Goal: Complete application form: Complete application form

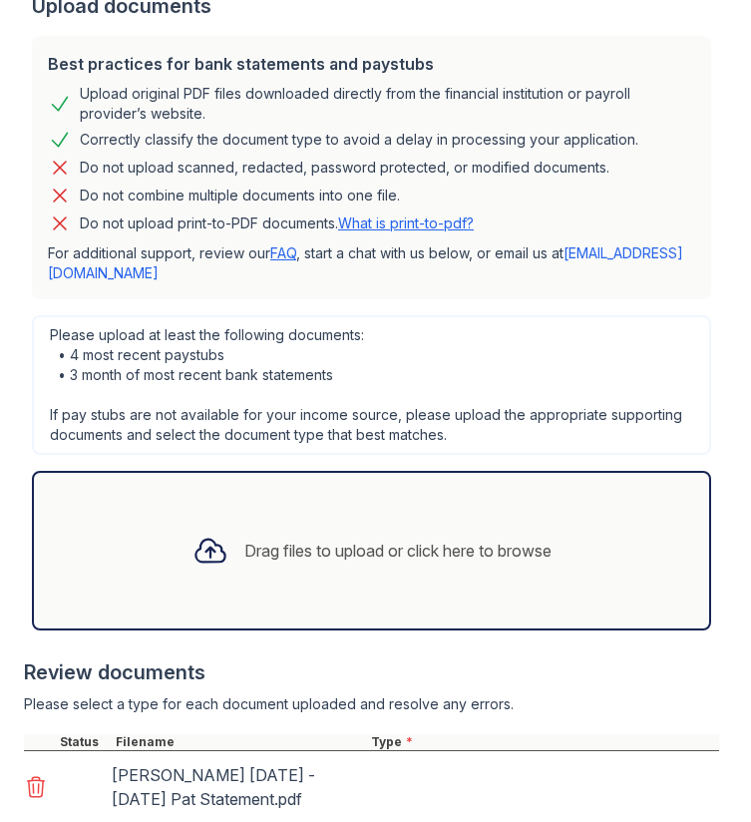
scroll to position [961, 0]
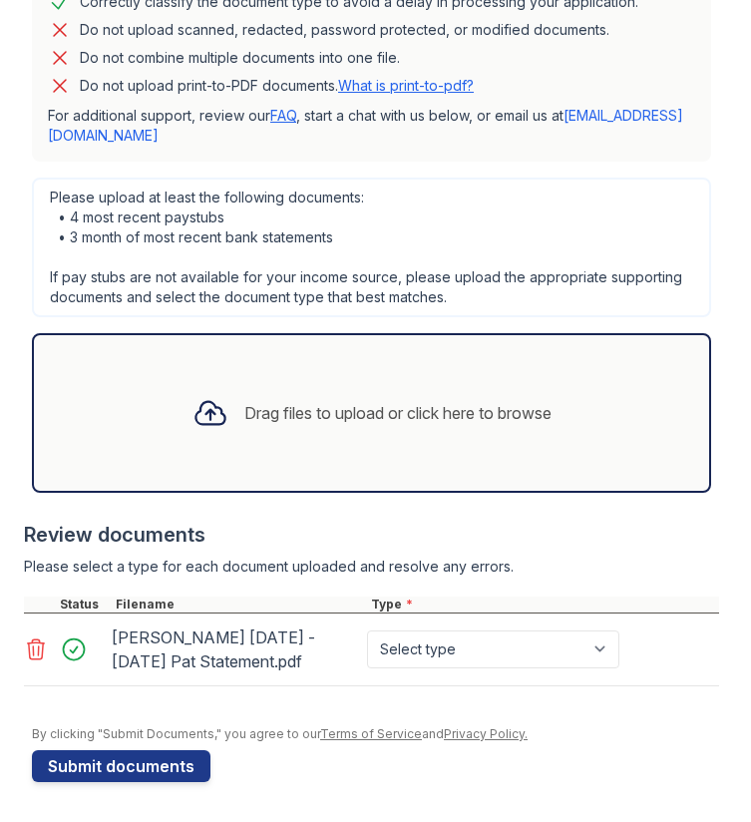
click at [32, 649] on icon at bounding box center [36, 649] width 24 height 24
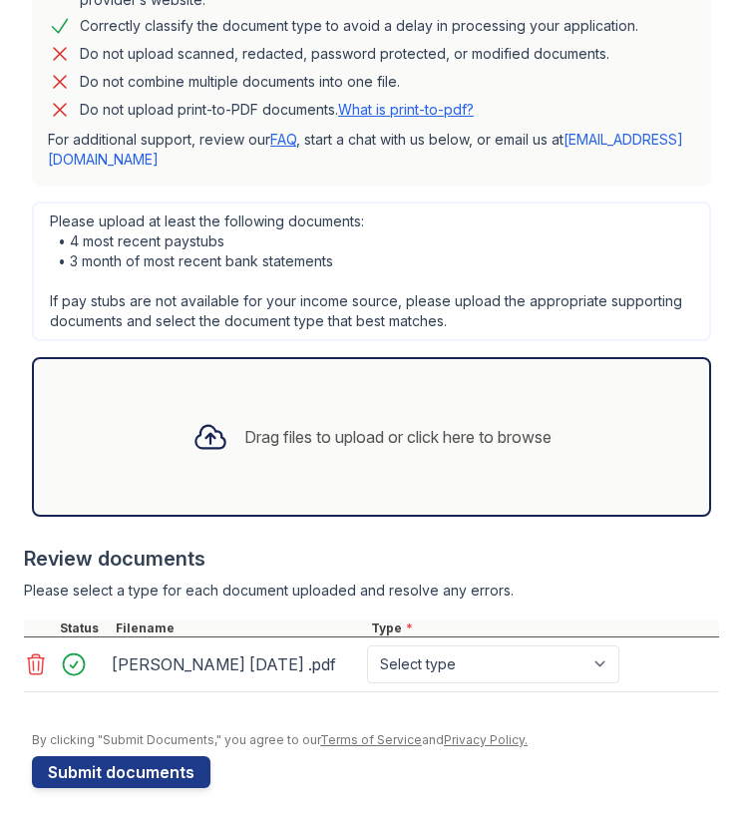
scroll to position [944, 0]
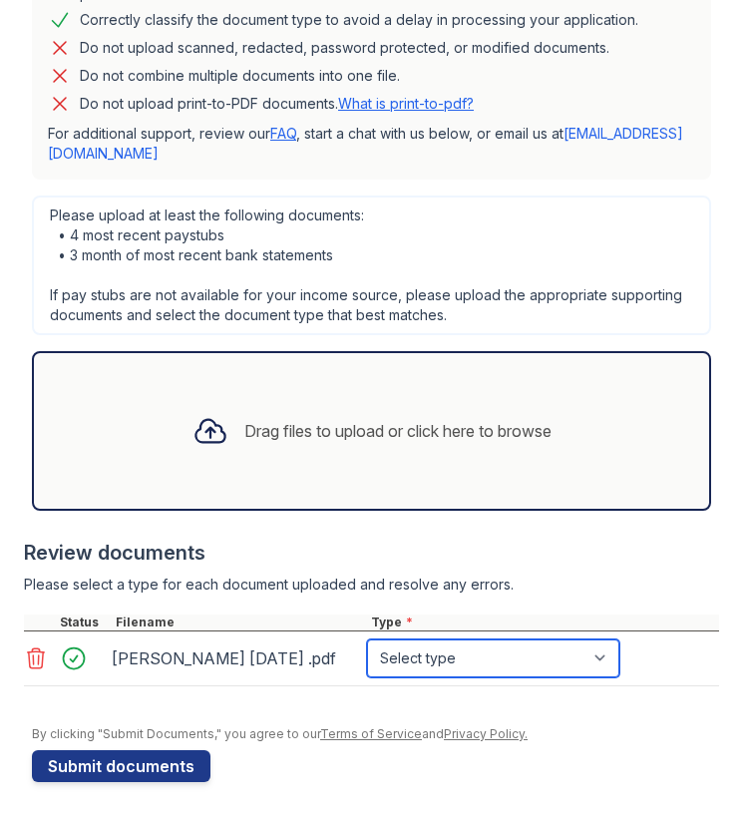
click at [411, 645] on select "Select type Paystub Bank Statement Offer Letter Tax Documents Benefit Award Let…" at bounding box center [493, 658] width 252 height 38
select select "paystub"
click at [367, 639] on select "Select type Paystub Bank Statement Offer Letter Tax Documents Benefit Award Let…" at bounding box center [493, 658] width 252 height 38
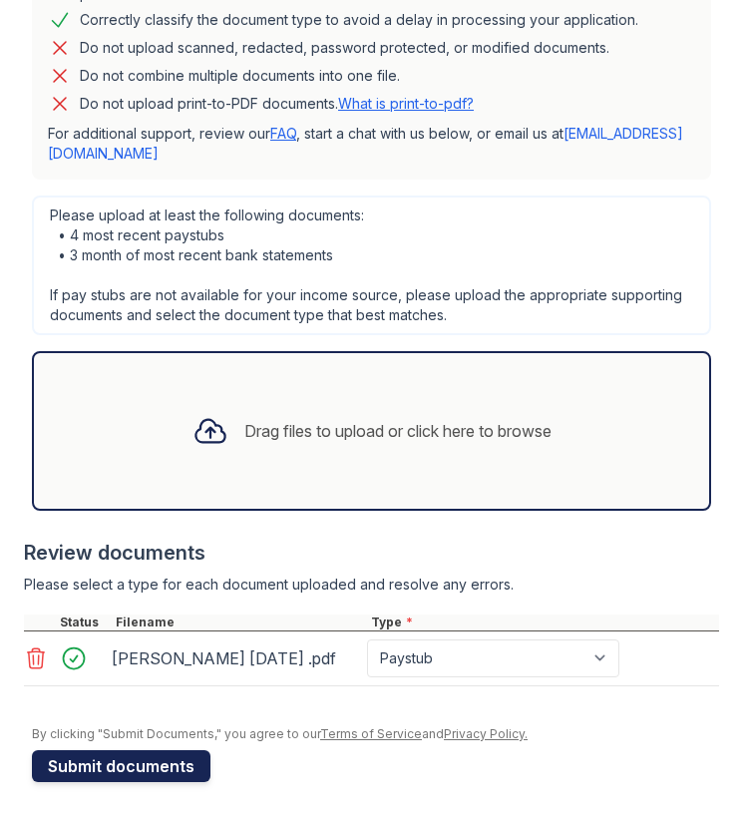
click at [191, 765] on button "Submit documents" at bounding box center [121, 766] width 179 height 32
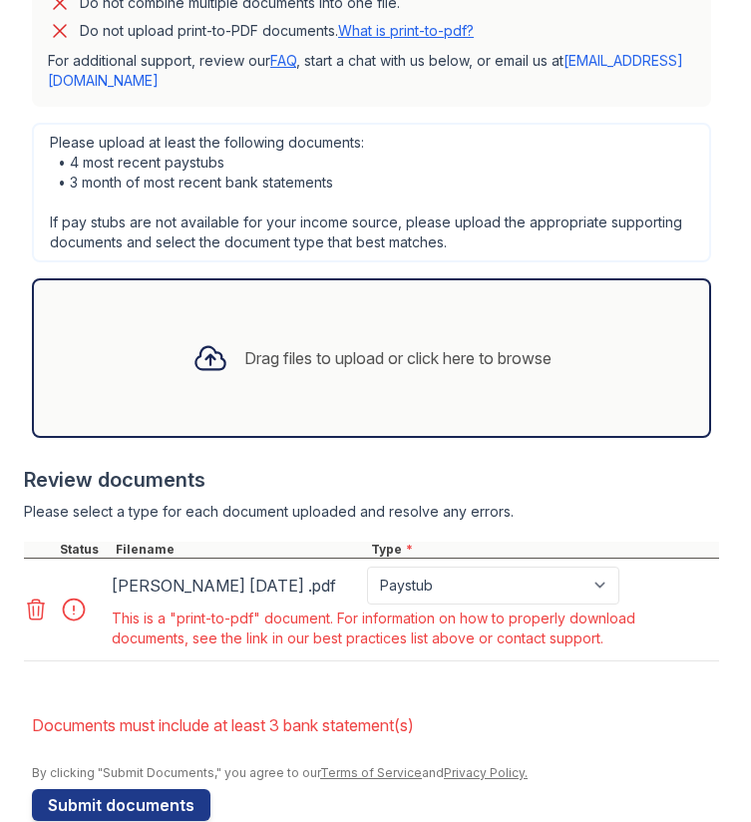
scroll to position [1076, 0]
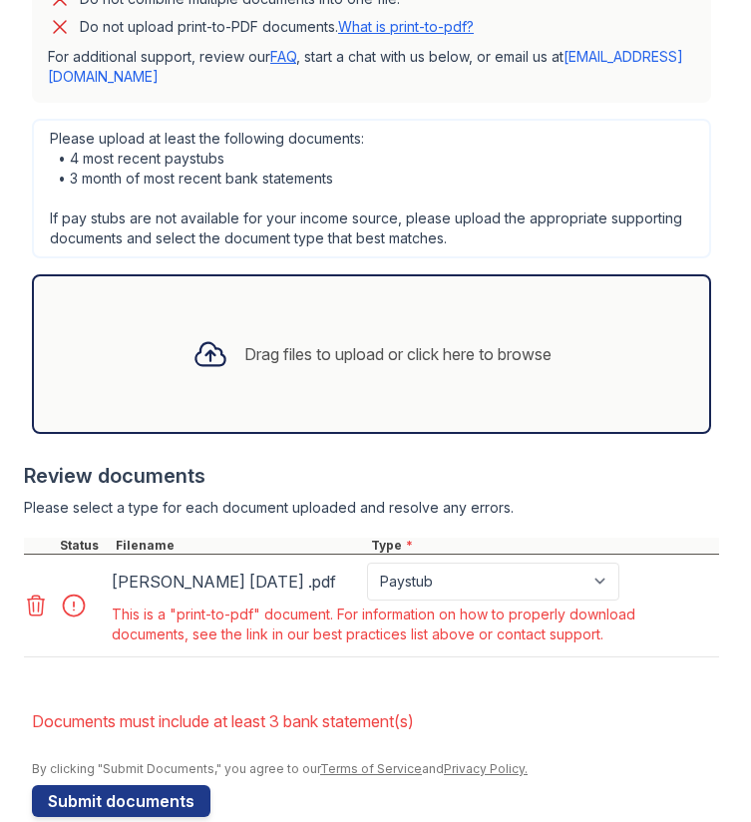
click at [36, 600] on icon at bounding box center [36, 605] width 24 height 24
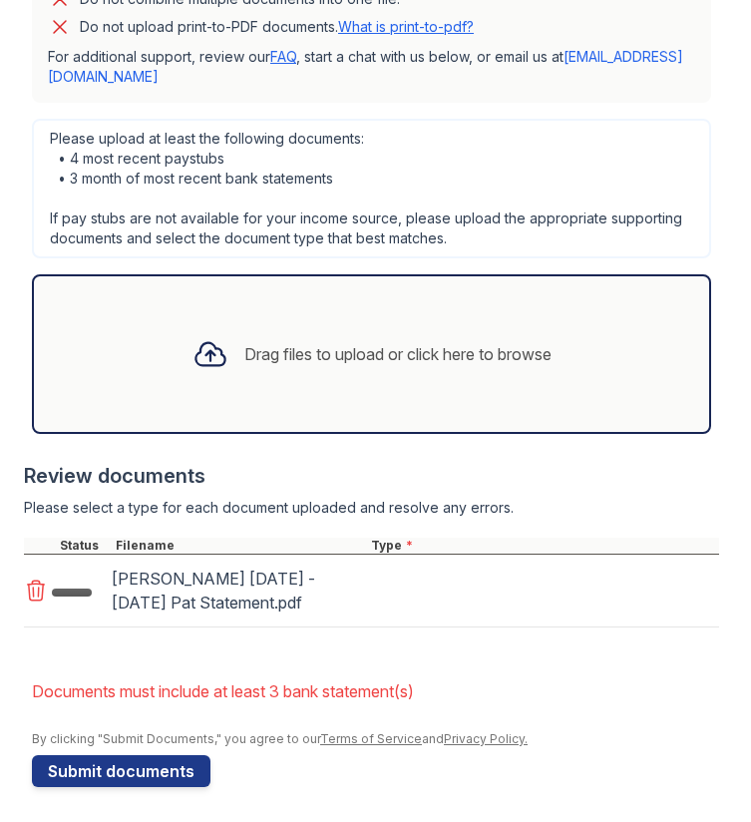
scroll to position [1081, 0]
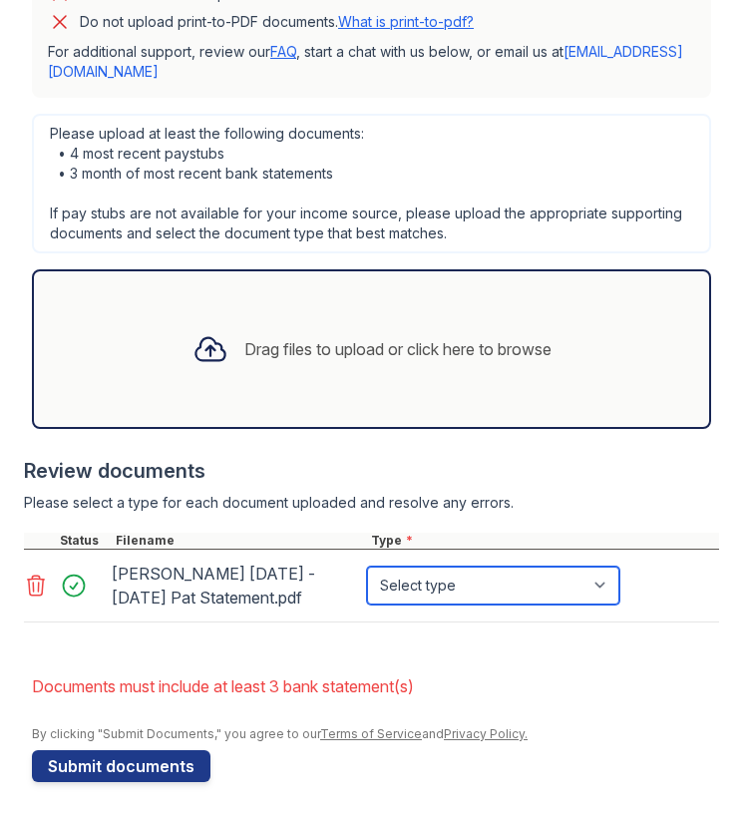
click at [441, 574] on select "Select type Paystub Bank Statement Offer Letter Tax Documents Benefit Award Let…" at bounding box center [493, 586] width 252 height 38
select select "paystub"
click at [367, 567] on select "Select type Paystub Bank Statement Offer Letter Tax Documents Benefit Award Let…" at bounding box center [493, 586] width 252 height 38
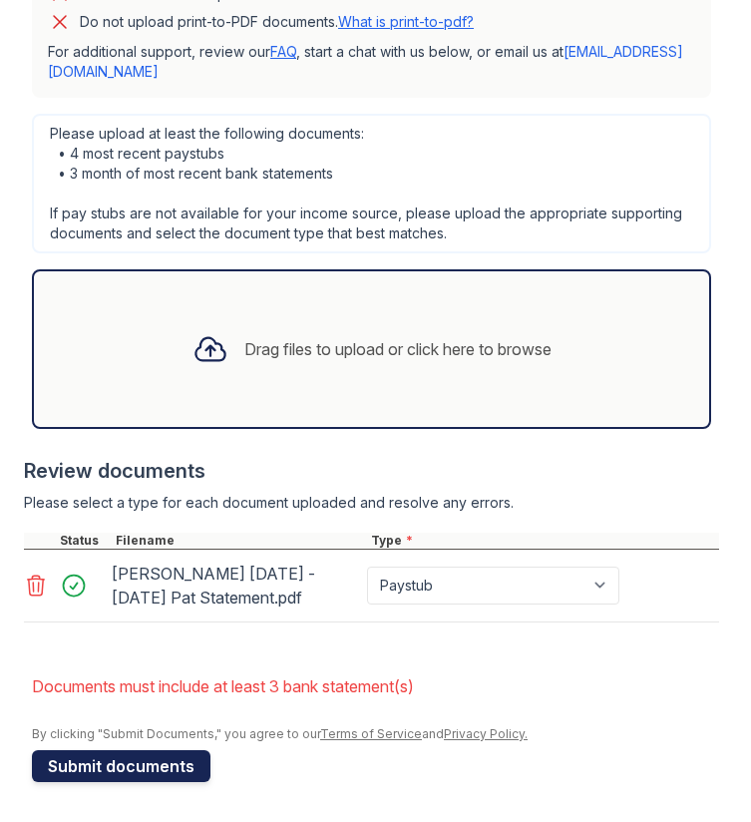
click at [154, 760] on button "Submit documents" at bounding box center [121, 766] width 179 height 32
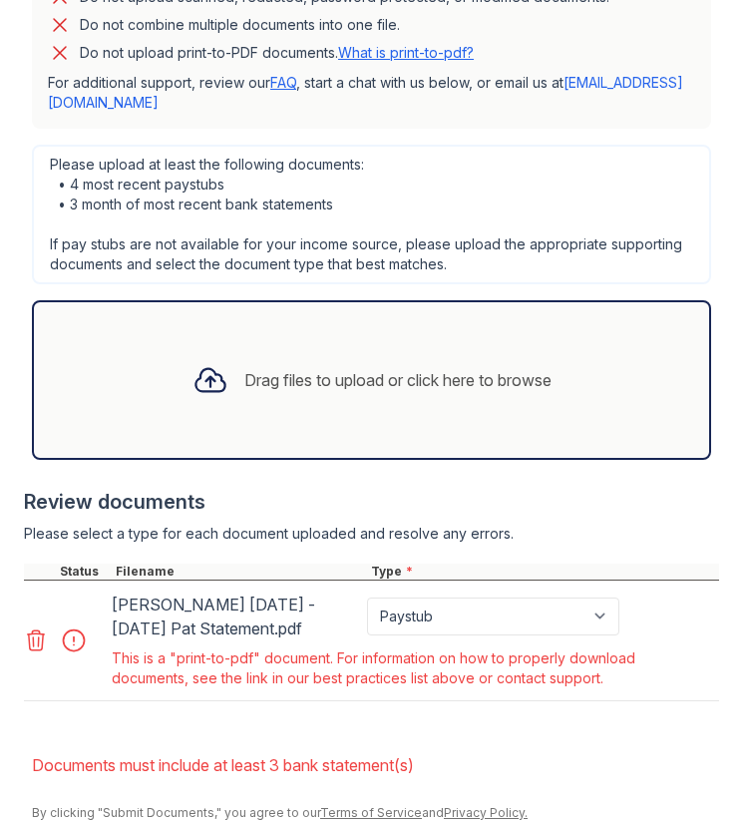
scroll to position [1052, 0]
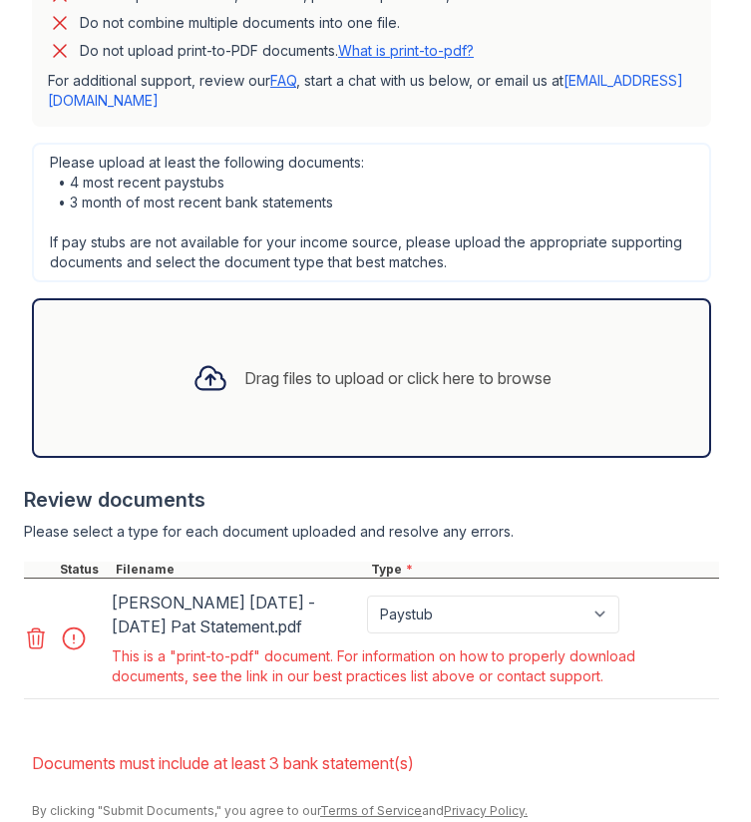
click at [34, 642] on icon at bounding box center [36, 638] width 24 height 24
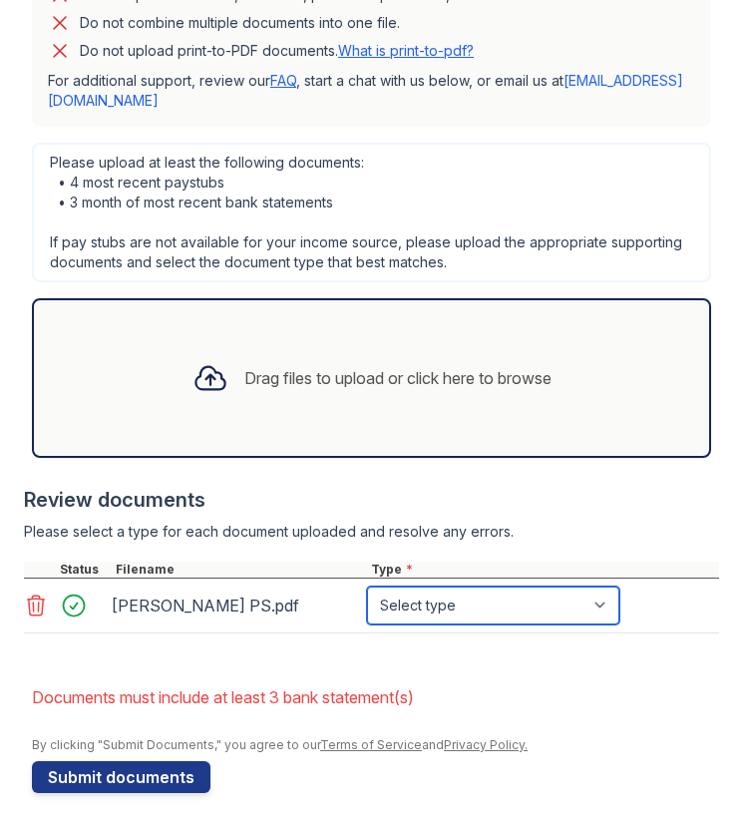
click at [470, 613] on select "Select type Paystub Bank Statement Offer Letter Tax Documents Benefit Award Let…" at bounding box center [493, 605] width 252 height 38
click at [367, 586] on select "Select type Paystub Bank Statement Offer Letter Tax Documents Benefit Award Let…" at bounding box center [493, 605] width 252 height 38
click at [426, 613] on select "Select type Paystub Bank Statement Offer Letter Tax Documents Benefit Award Let…" at bounding box center [493, 605] width 252 height 38
select select "paystub"
click at [367, 586] on select "Select type Paystub Bank Statement Offer Letter Tax Documents Benefit Award Let…" at bounding box center [493, 605] width 252 height 38
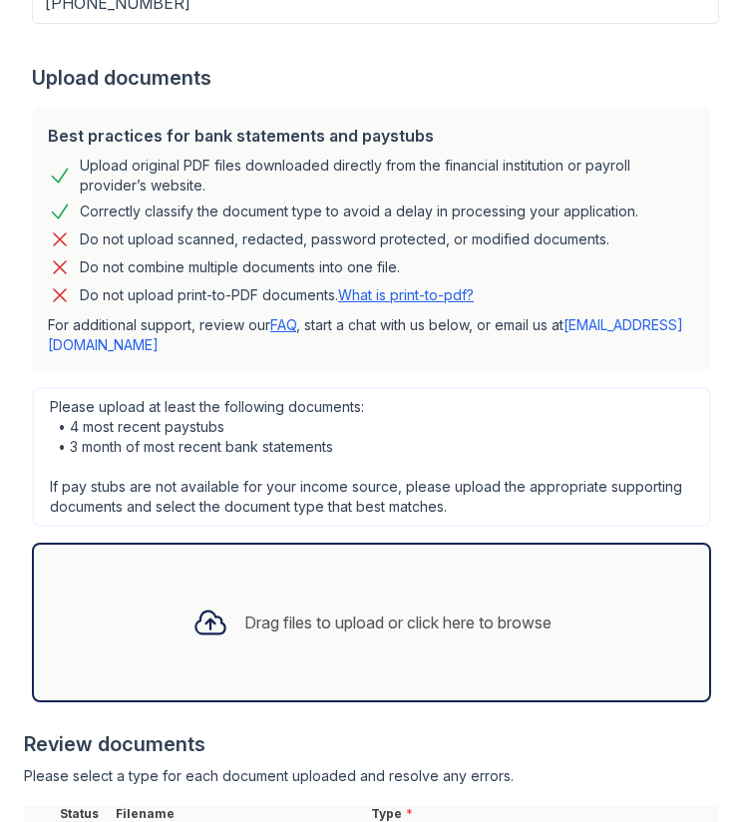
scroll to position [1063, 0]
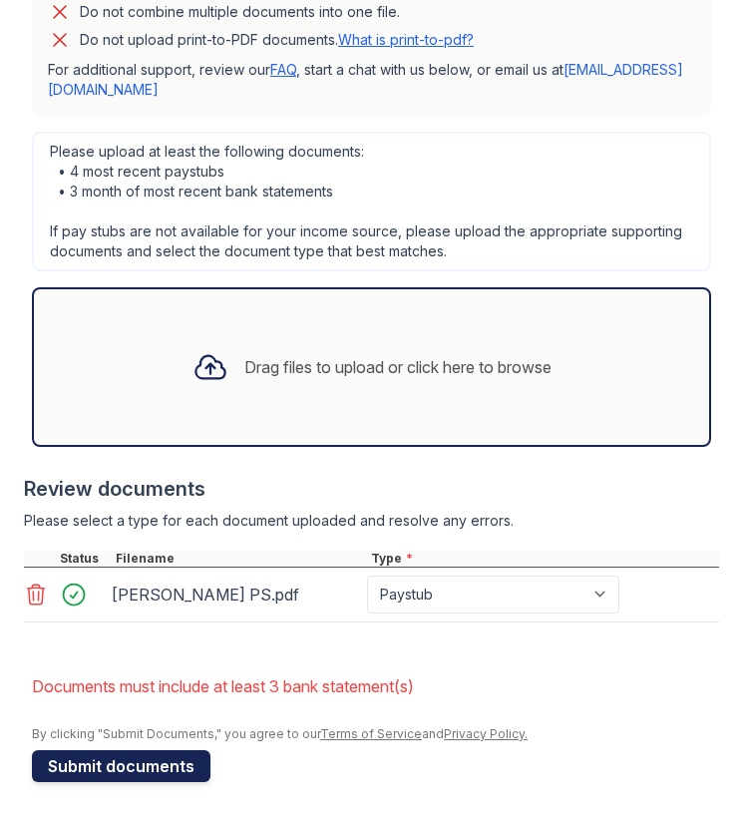
click at [156, 761] on button "Submit documents" at bounding box center [121, 766] width 179 height 32
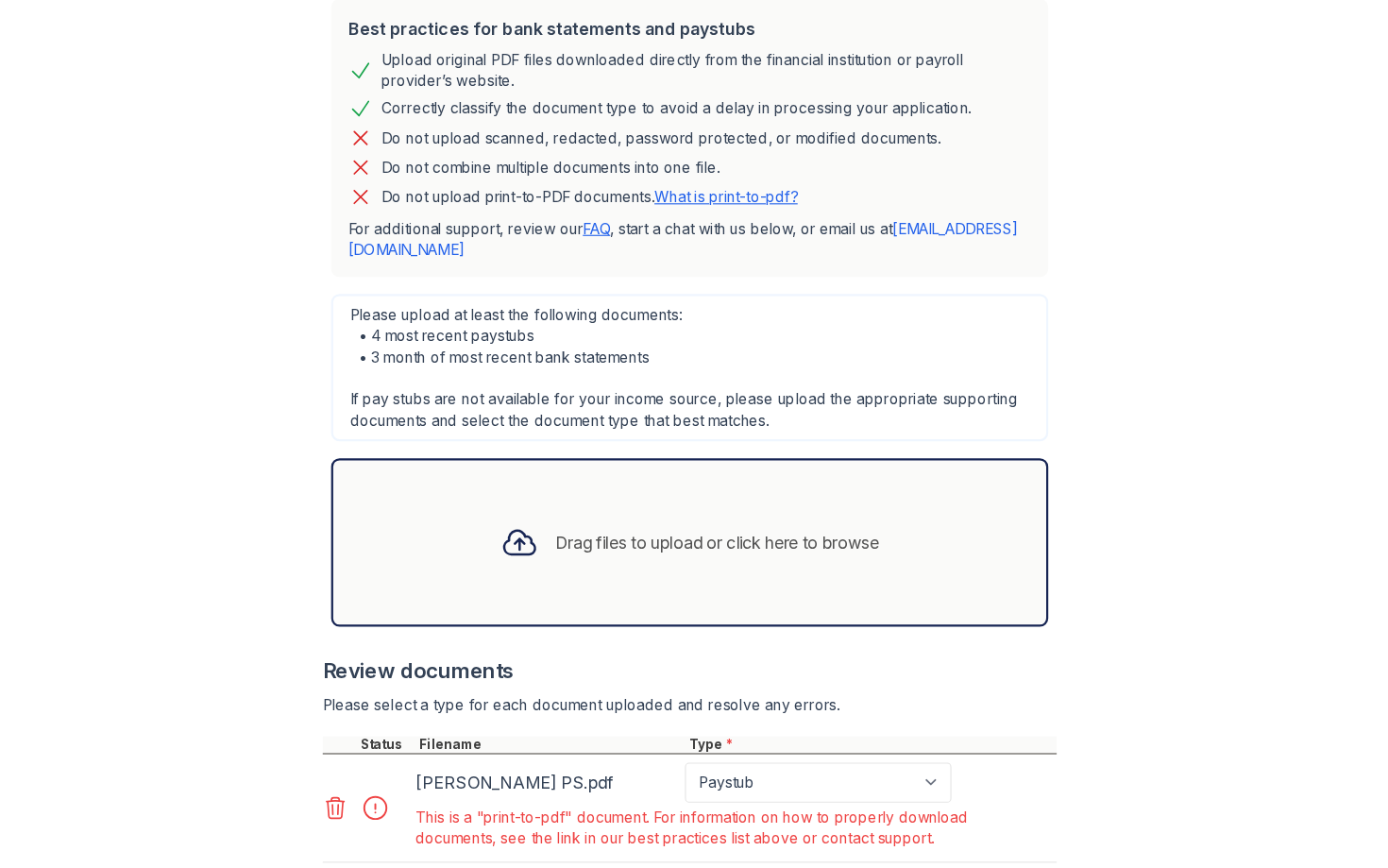
scroll to position [862, 0]
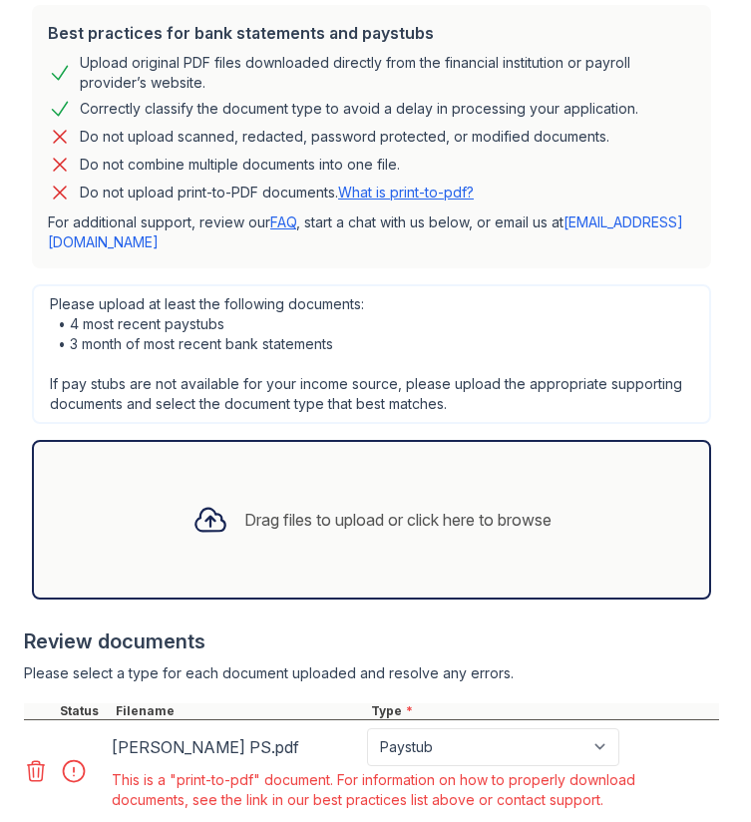
click at [361, 193] on link "What is print-to-pdf?" at bounding box center [406, 192] width 136 height 17
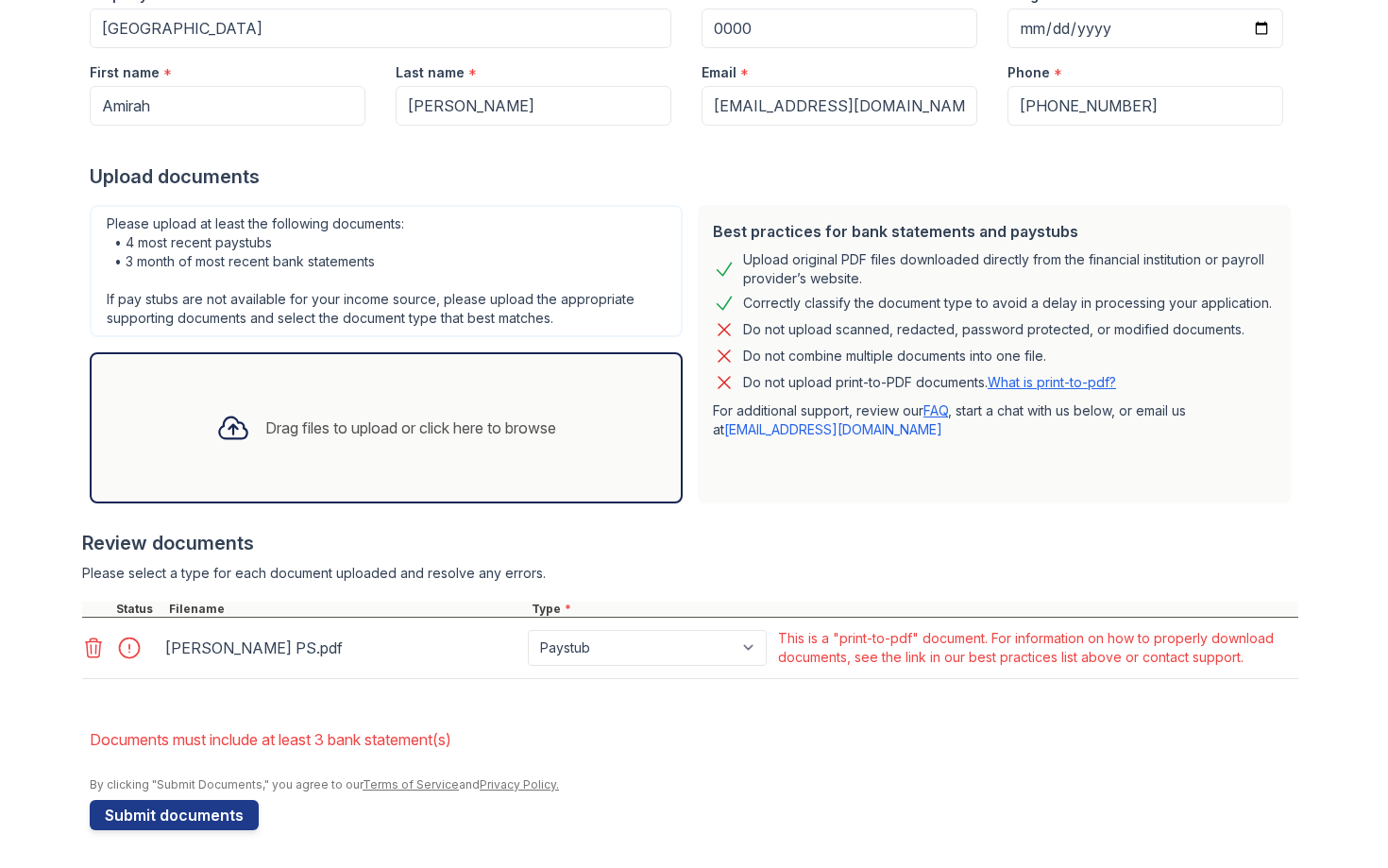
scroll to position [275, 0]
click at [92, 644] on icon at bounding box center [94, 647] width 23 height 23
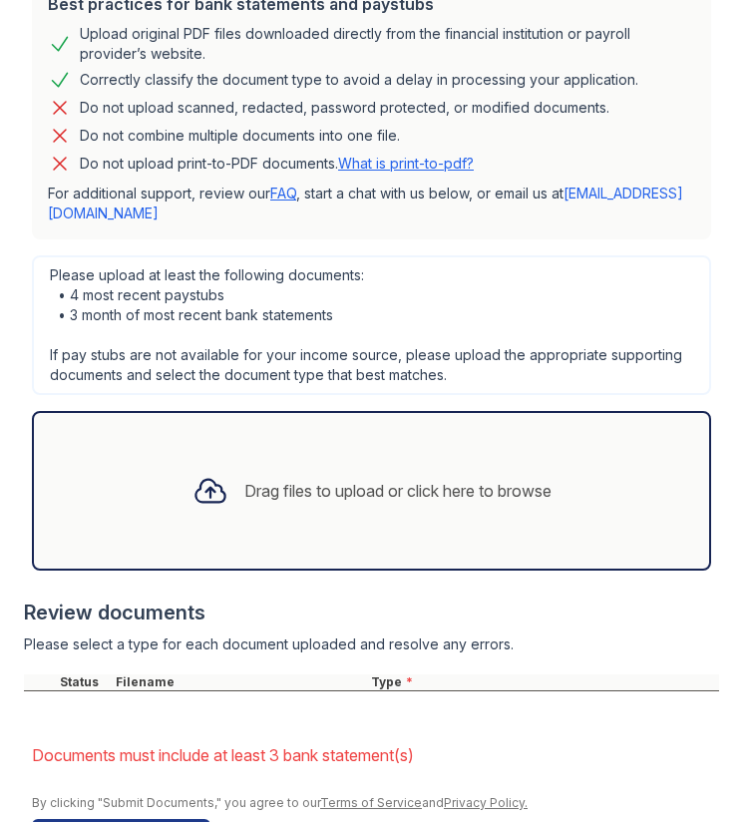
scroll to position [956, 0]
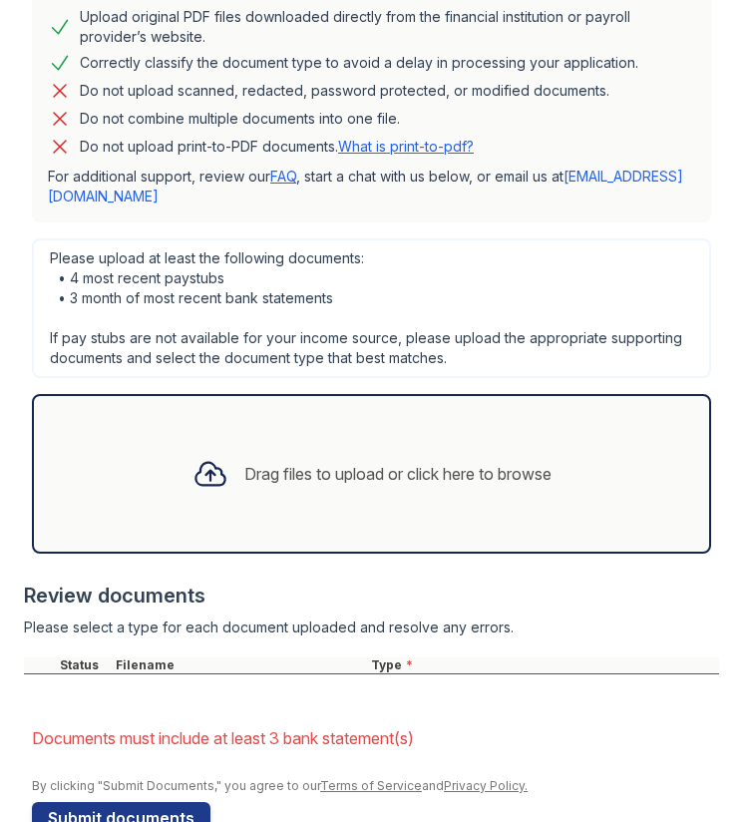
click at [361, 504] on div "Drag files to upload or click here to browse" at bounding box center [372, 474] width 391 height 68
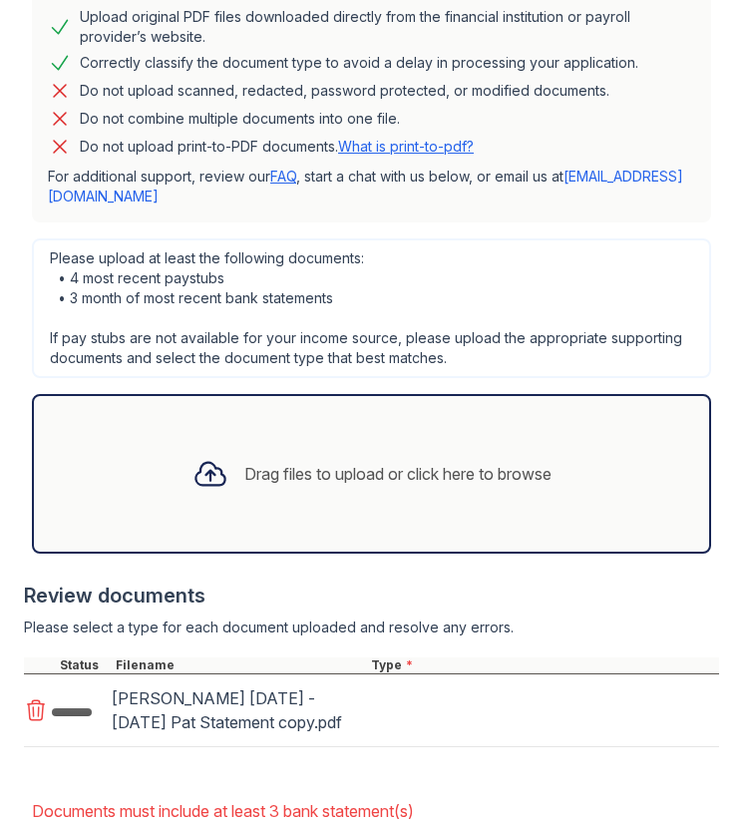
scroll to position [1081, 0]
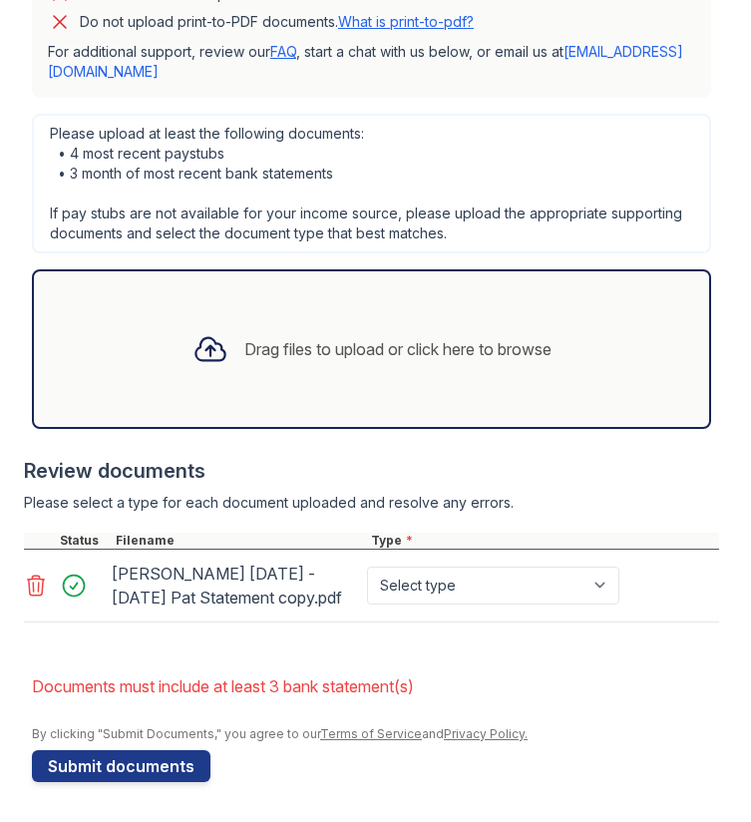
click at [35, 588] on icon at bounding box center [36, 585] width 24 height 24
click at [303, 582] on div "[PERSON_NAME] [DATE] -[DATE] Pat Statement copy.pdf" at bounding box center [235, 586] width 247 height 56
click at [423, 582] on select "Select type Paystub Bank Statement Offer Letter Tax Documents Benefit Award Let…" at bounding box center [493, 586] width 252 height 38
select select "paystub"
click at [367, 567] on select "Select type Paystub Bank Statement Offer Letter Tax Documents Benefit Award Let…" at bounding box center [493, 586] width 252 height 38
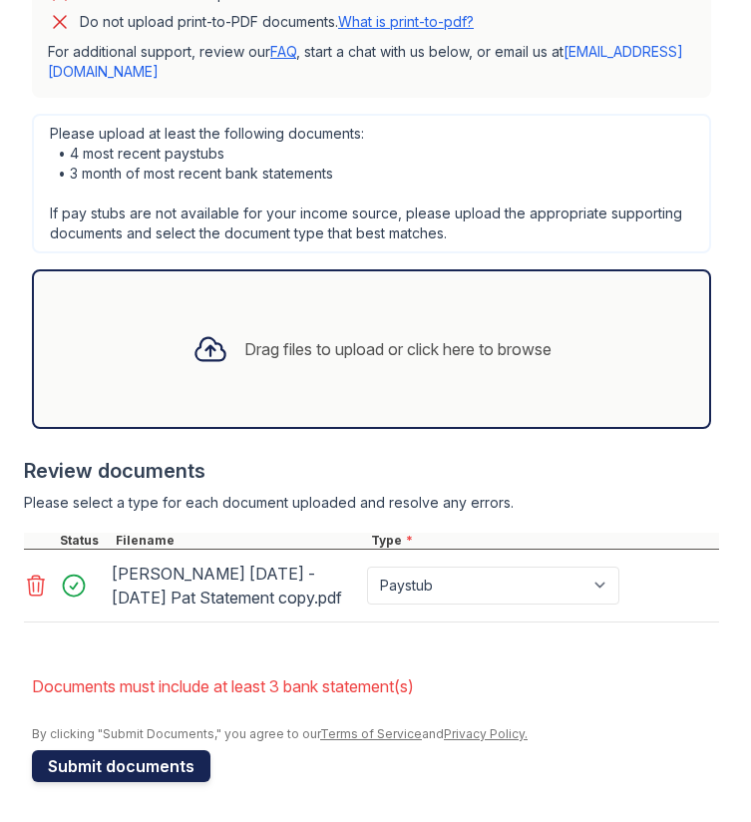
click at [138, 763] on button "Submit documents" at bounding box center [121, 766] width 179 height 32
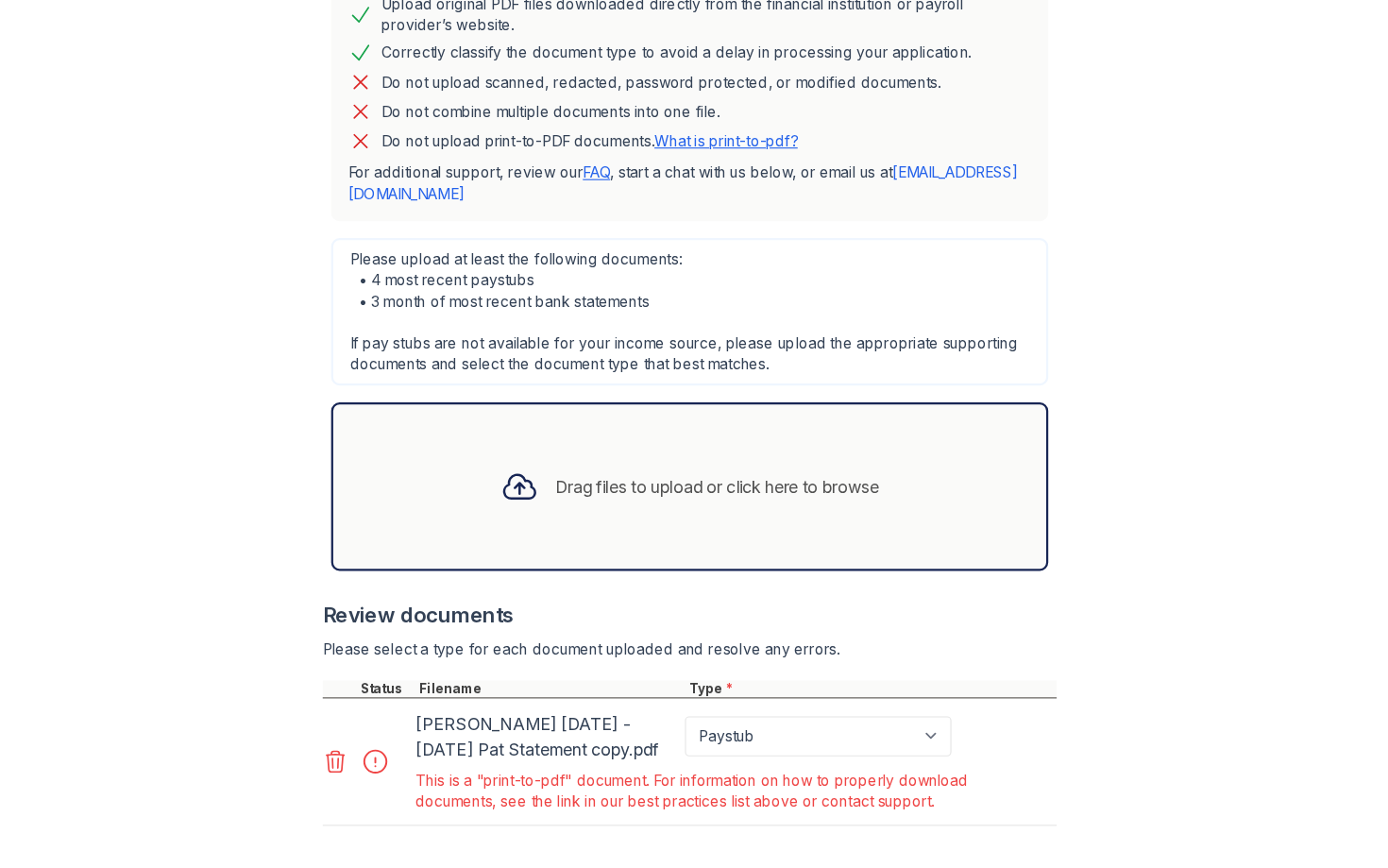
scroll to position [1069, 0]
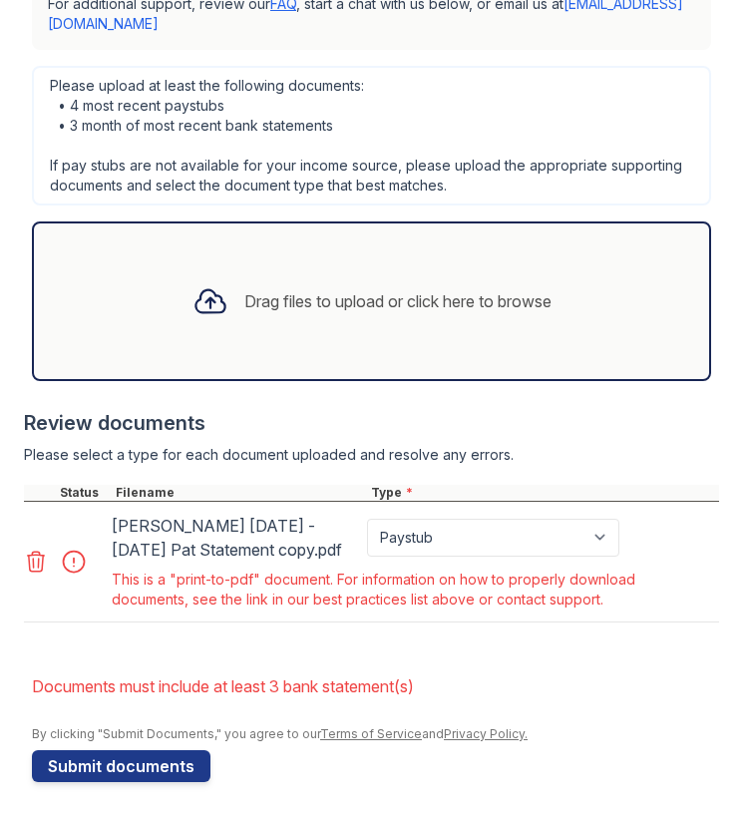
drag, startPoint x: 114, startPoint y: 584, endPoint x: 619, endPoint y: 601, distance: 505.9
click at [619, 601] on div "This is a "print-to-pdf" document. For information on how to properly download …" at bounding box center [413, 589] width 603 height 40
copy div "This is a "print-to-pdf" document. For information on how to properly download …"
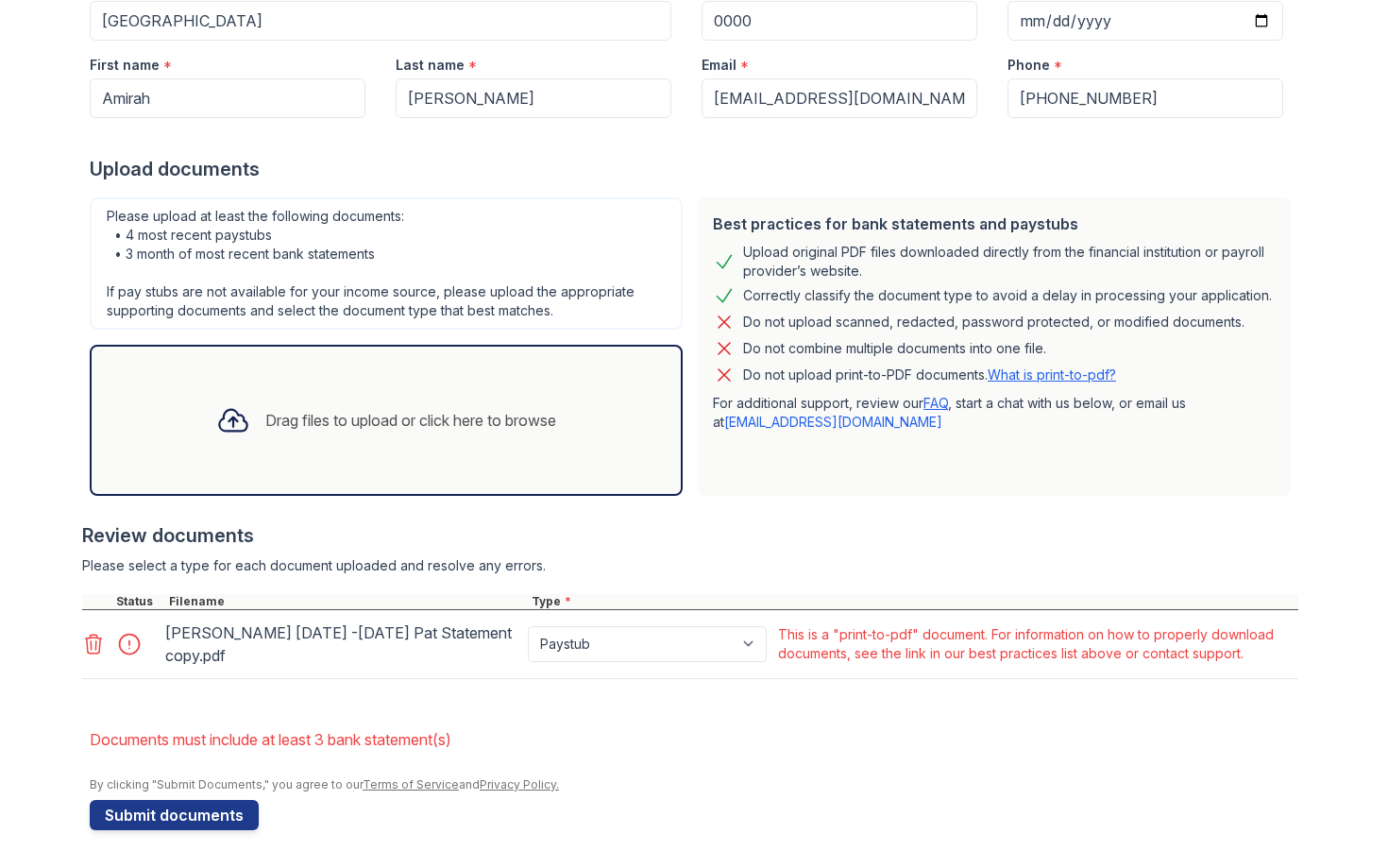
scroll to position [282, 0]
